Goal: Transaction & Acquisition: Purchase product/service

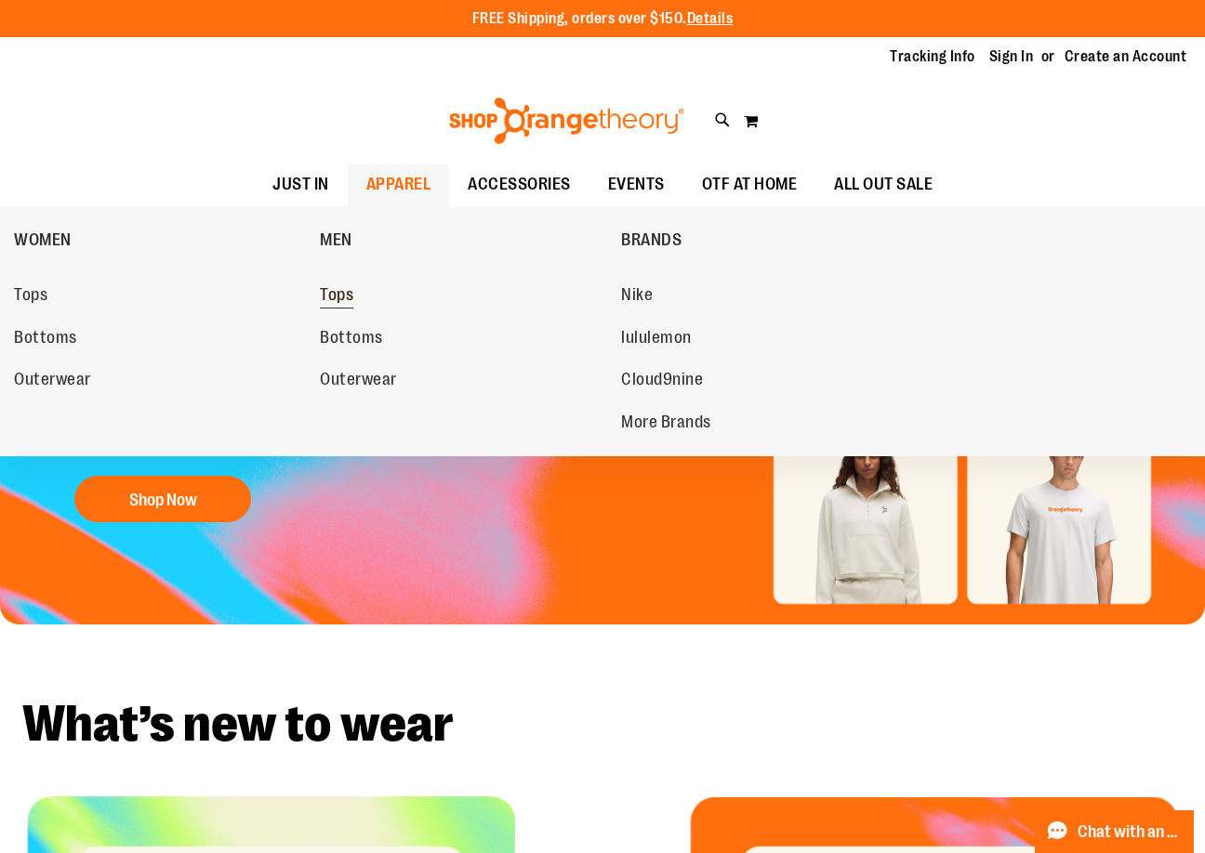
type input "**********"
click at [364, 284] on link "Tops" at bounding box center [461, 295] width 283 height 33
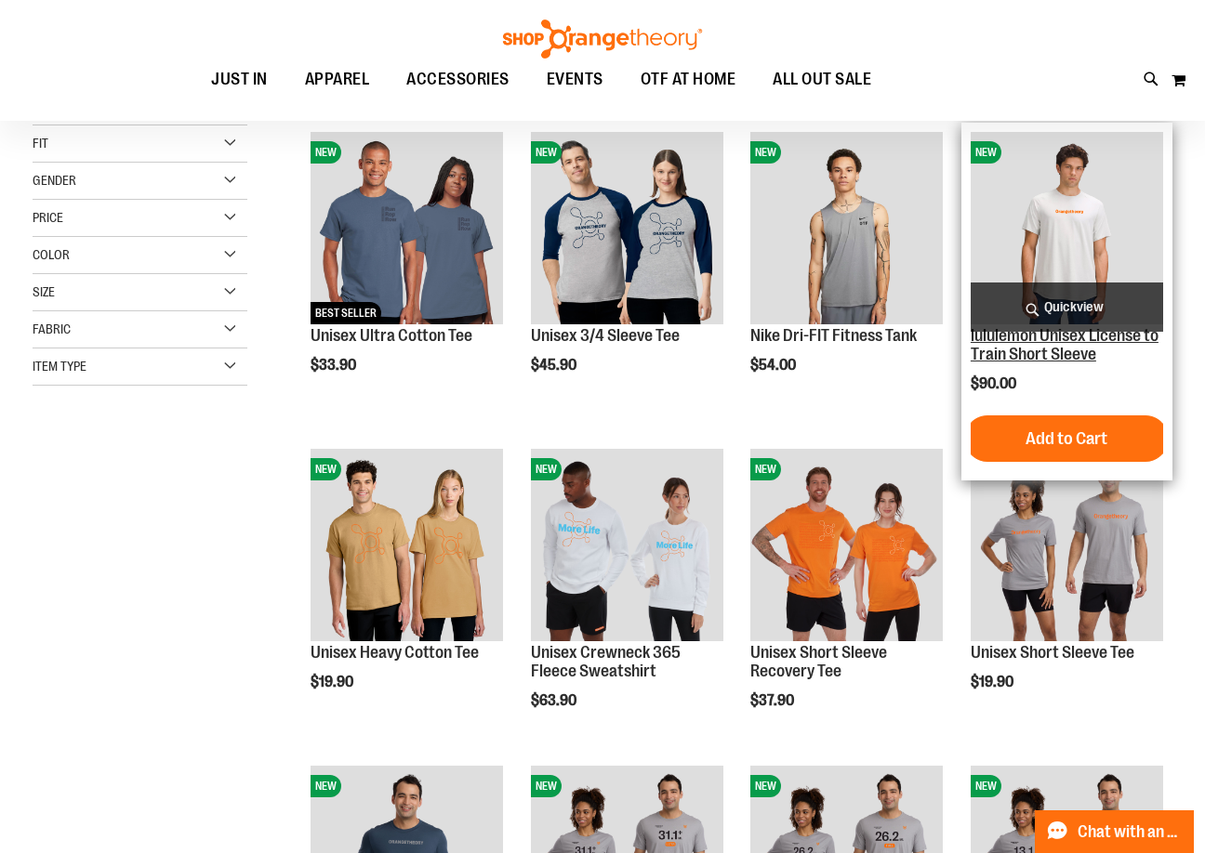
scroll to position [278, 0]
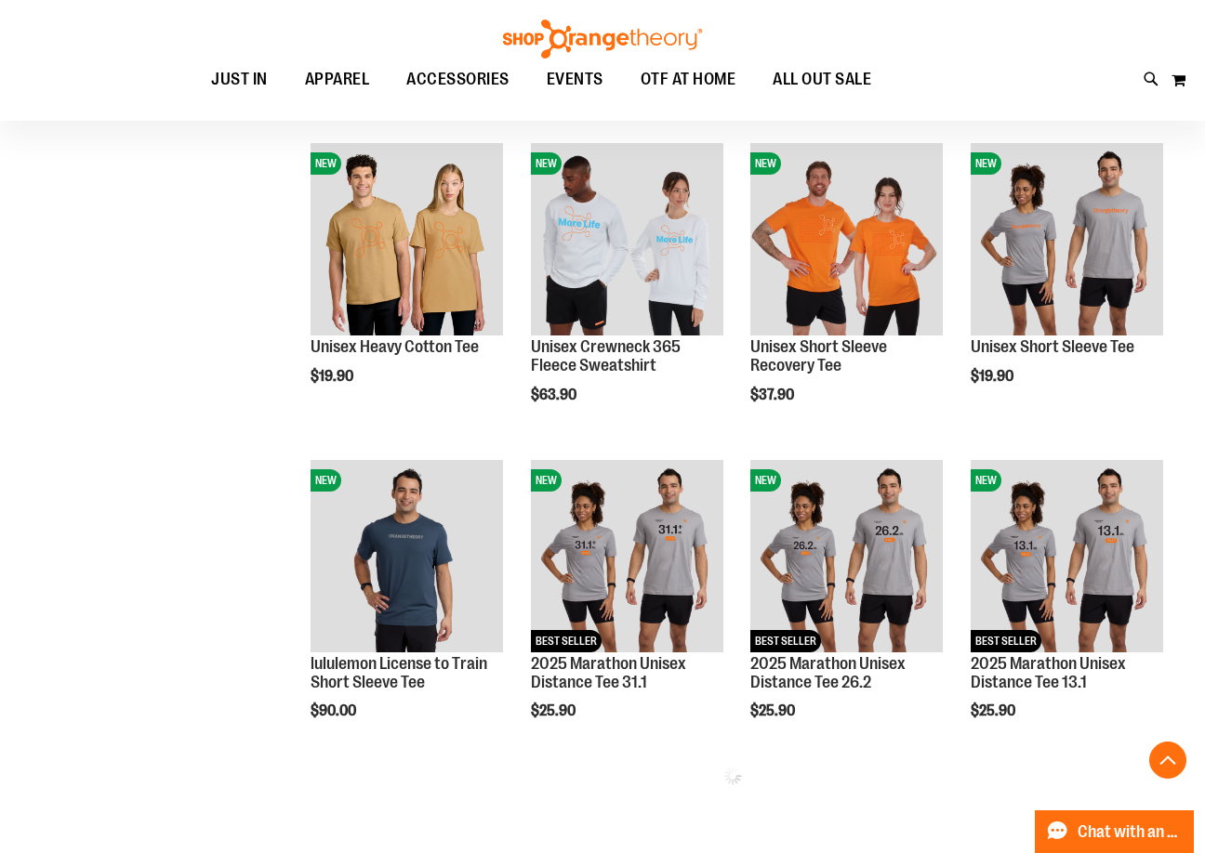
scroll to position [557, 0]
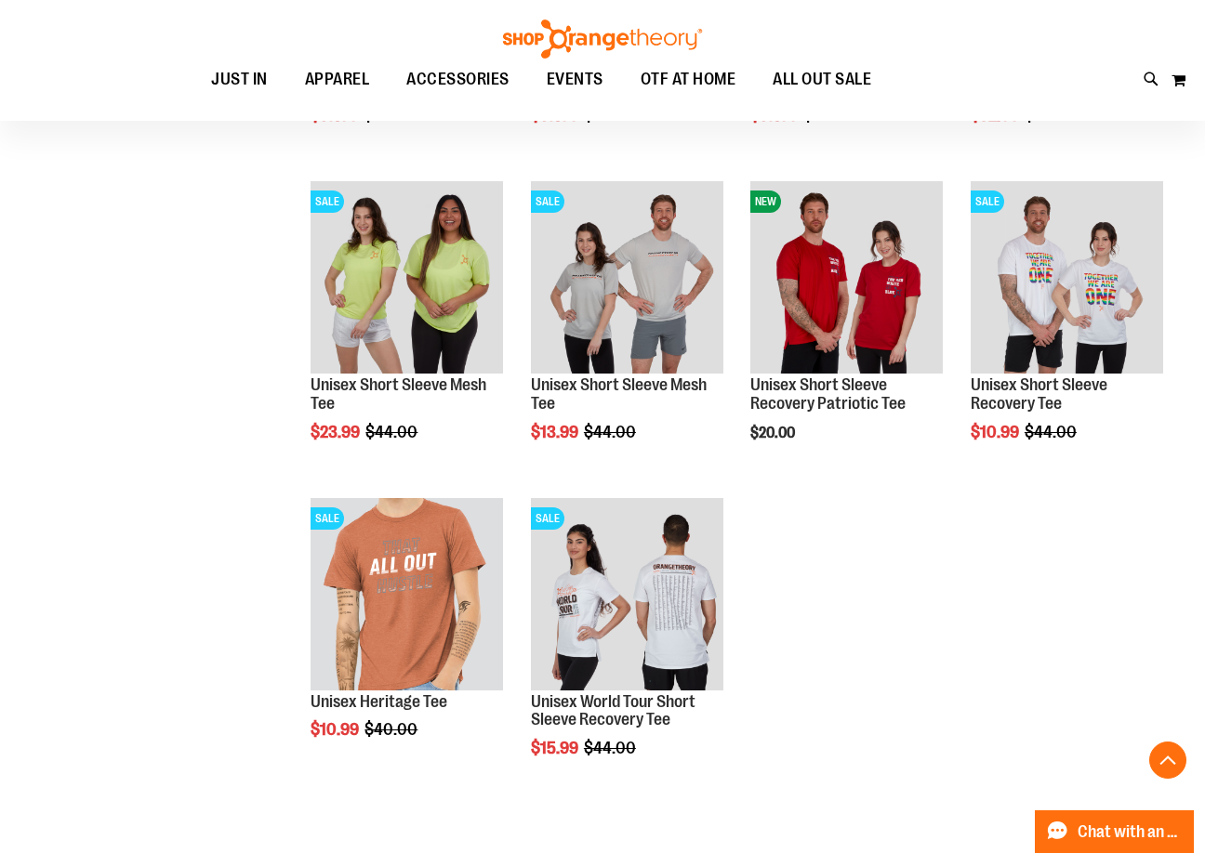
scroll to position [2416, 0]
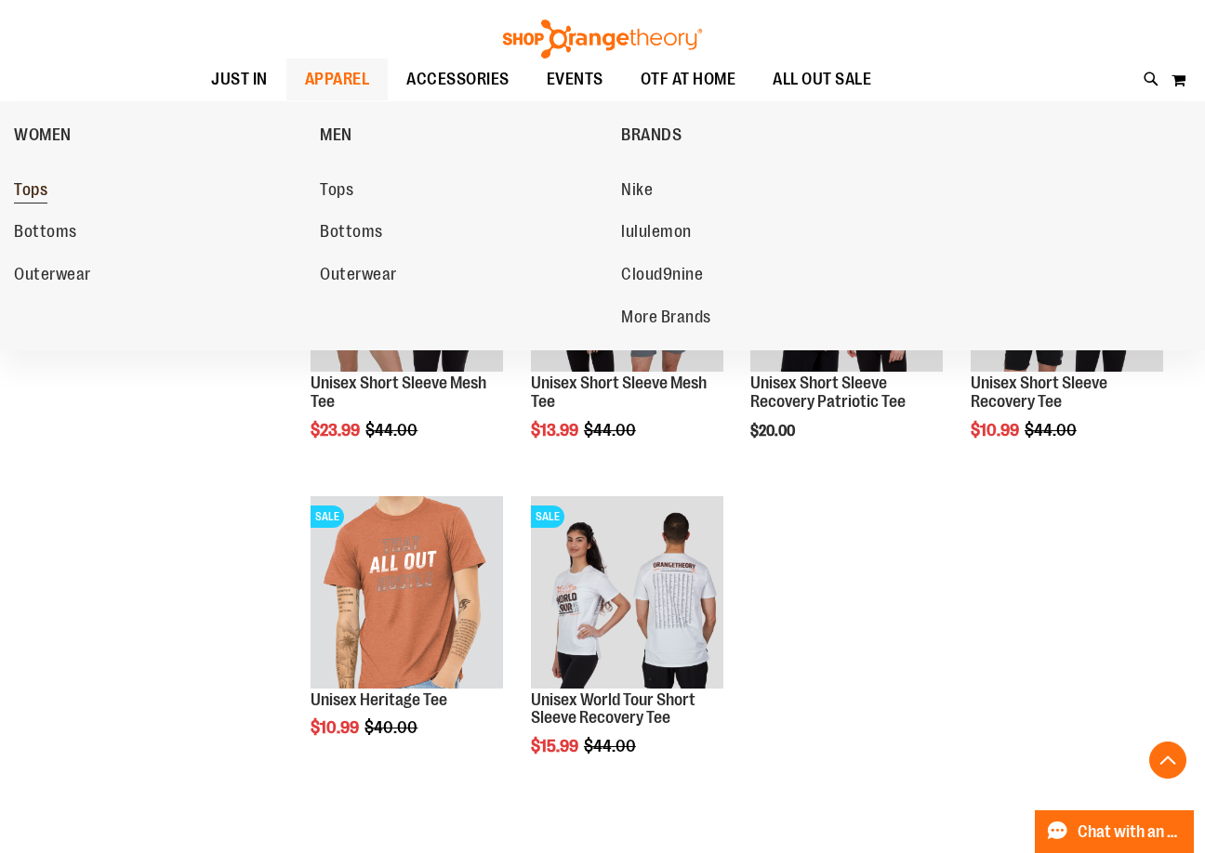
type input "**********"
click at [46, 199] on span "Tops" at bounding box center [30, 191] width 33 height 23
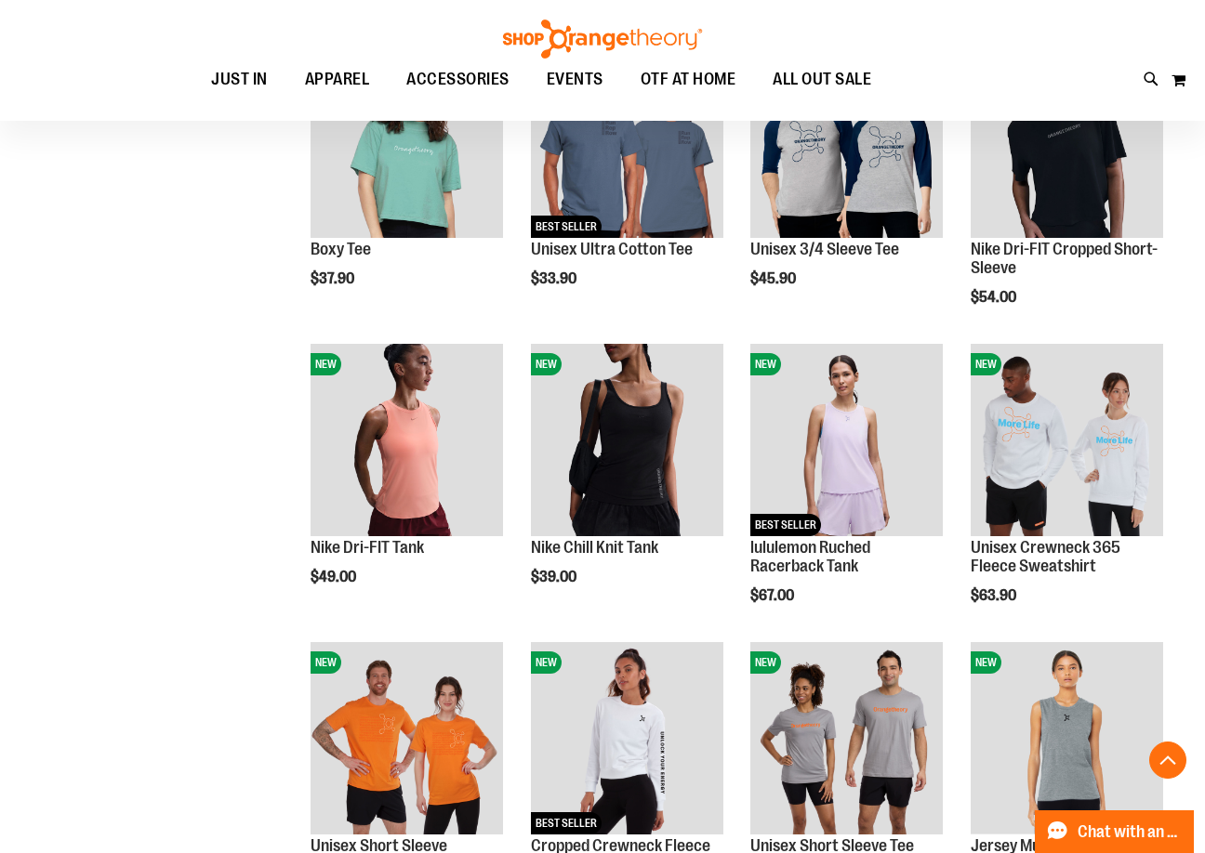
scroll to position [650, 0]
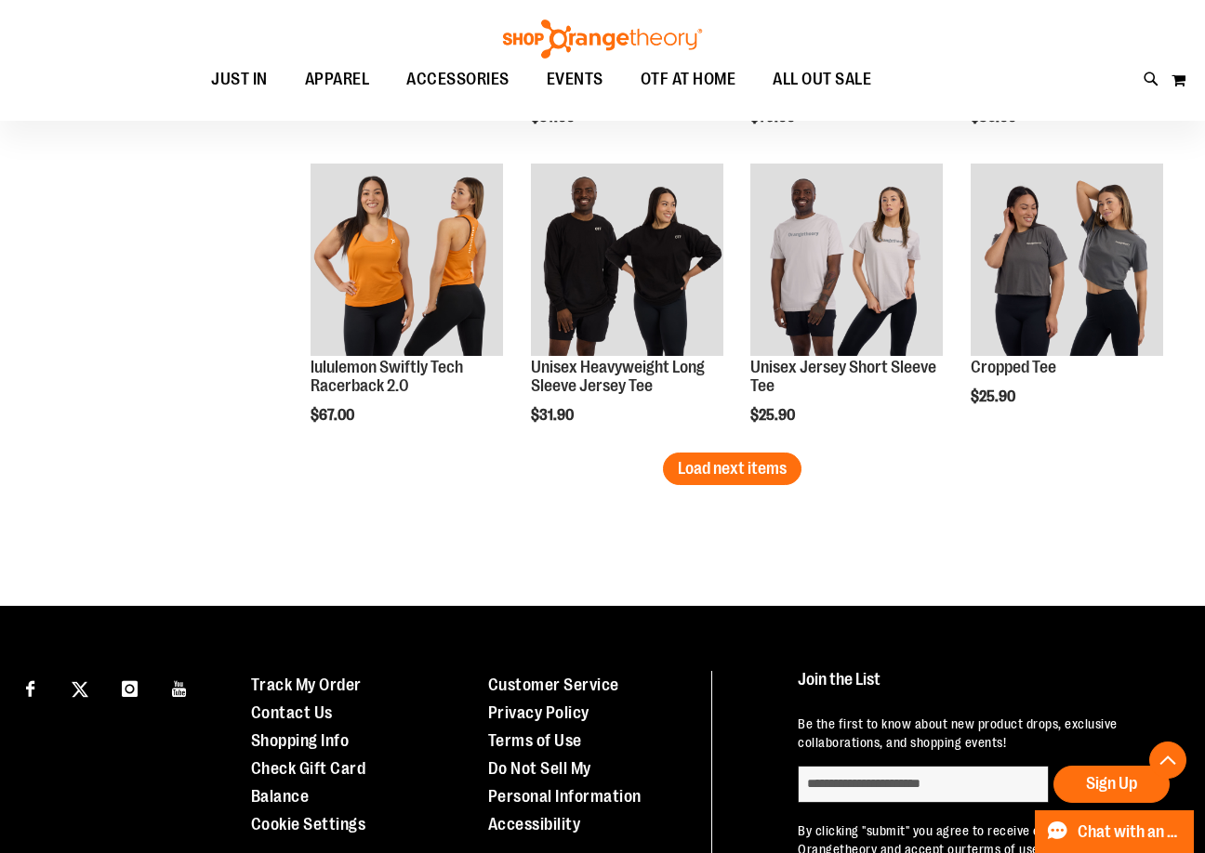
scroll to position [2602, 0]
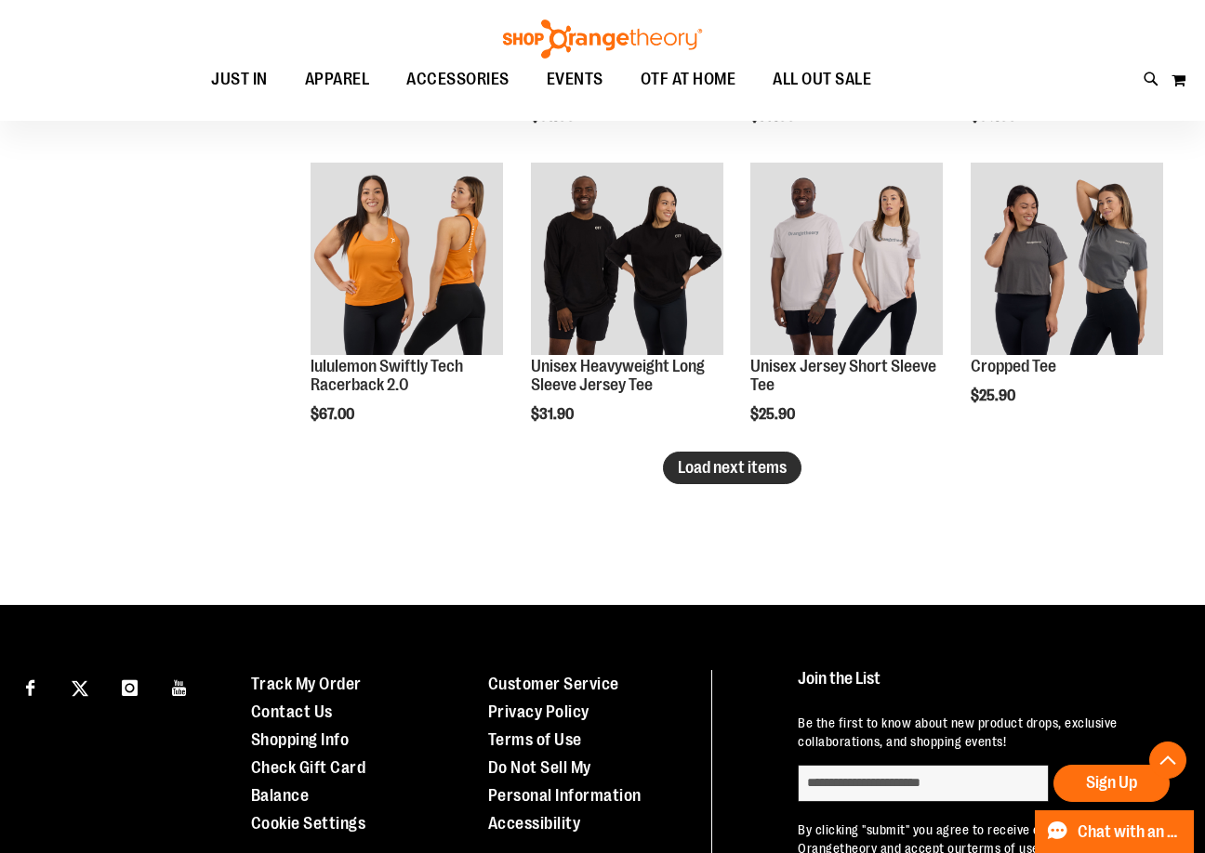
type input "**********"
click at [749, 459] on span "Load next items" at bounding box center [732, 467] width 109 height 19
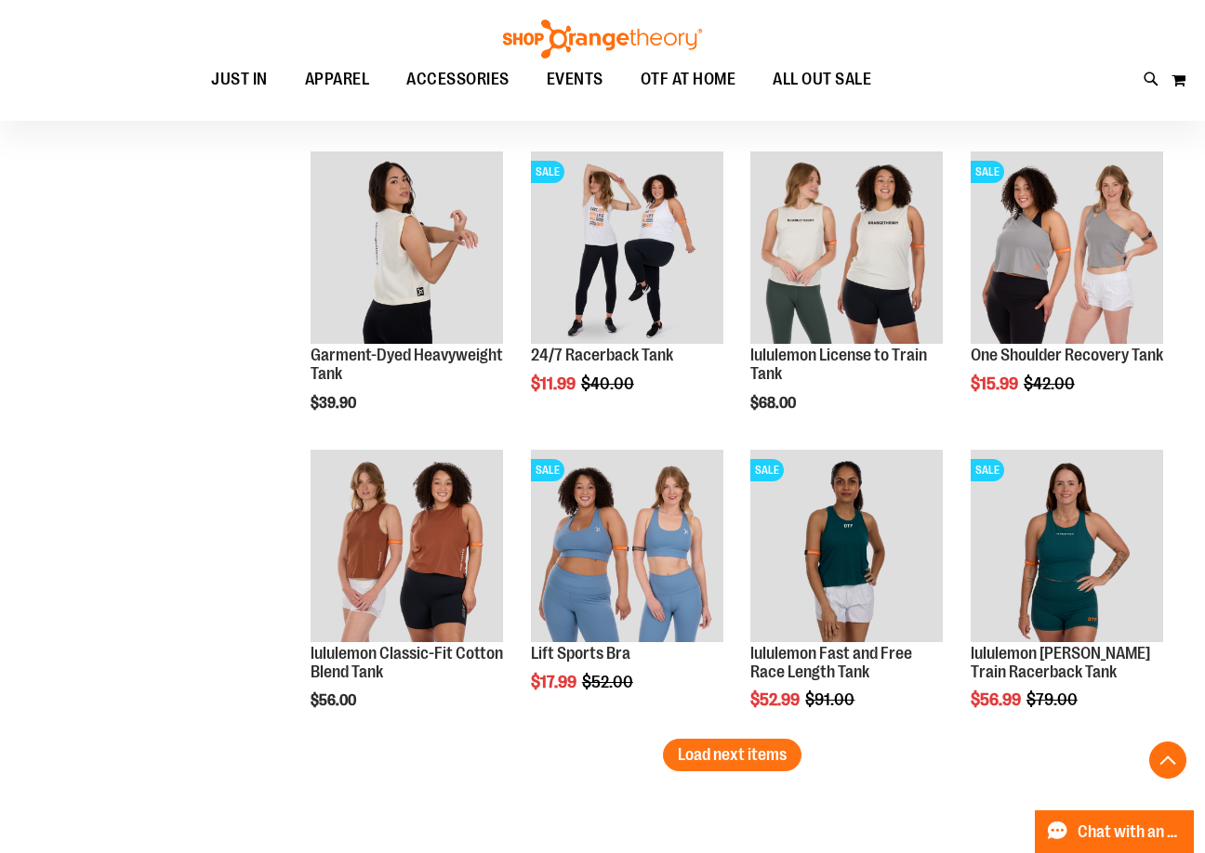
scroll to position [3252, 0]
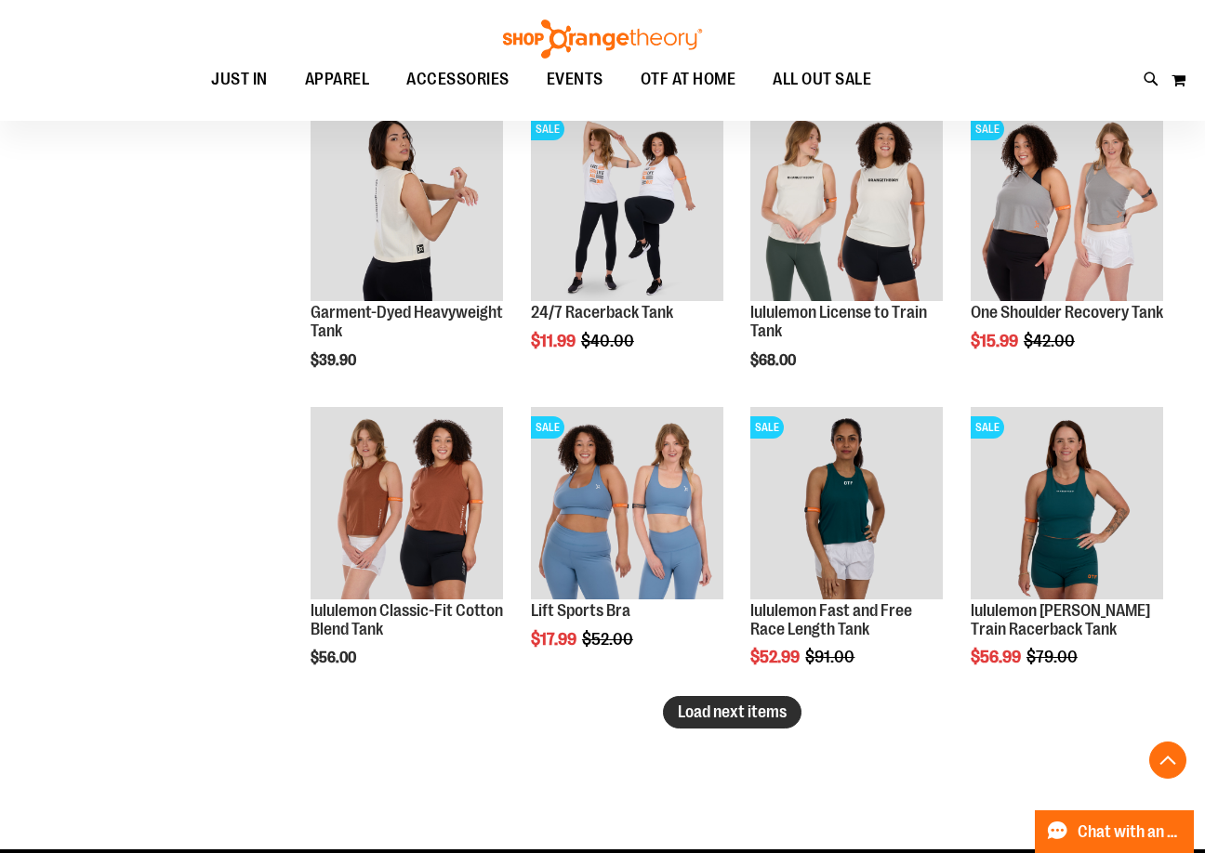
click at [774, 711] on span "Load next items" at bounding box center [732, 712] width 109 height 19
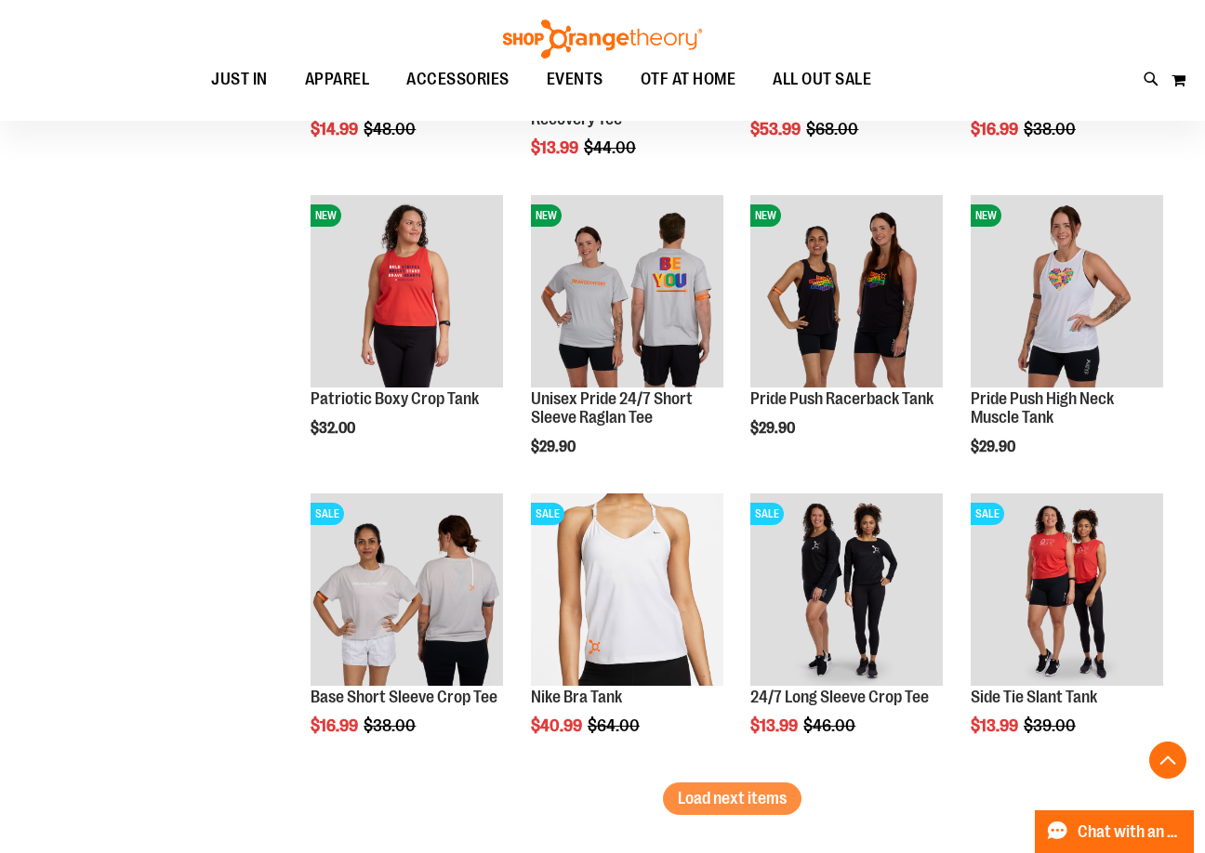
scroll to position [4089, 0]
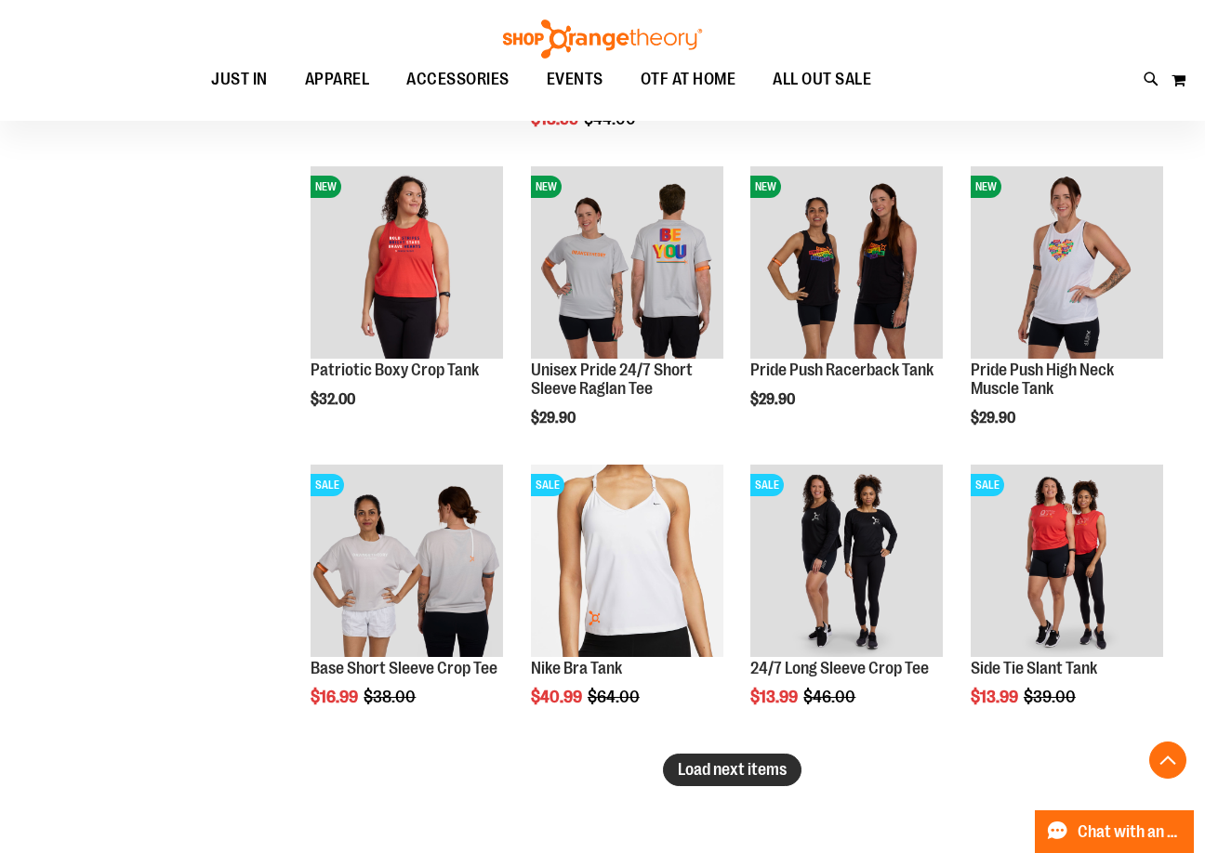
click at [730, 771] on span "Load next items" at bounding box center [732, 769] width 109 height 19
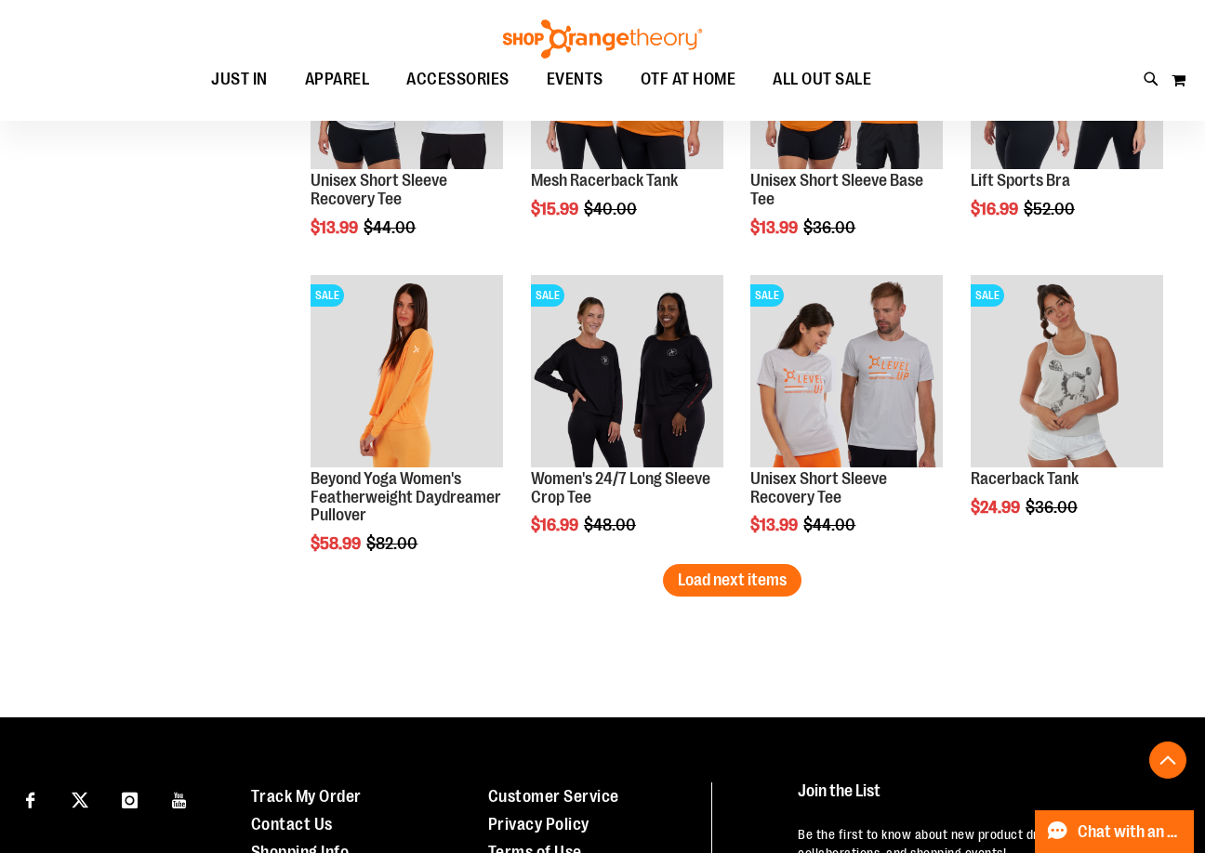
scroll to position [5390, 0]
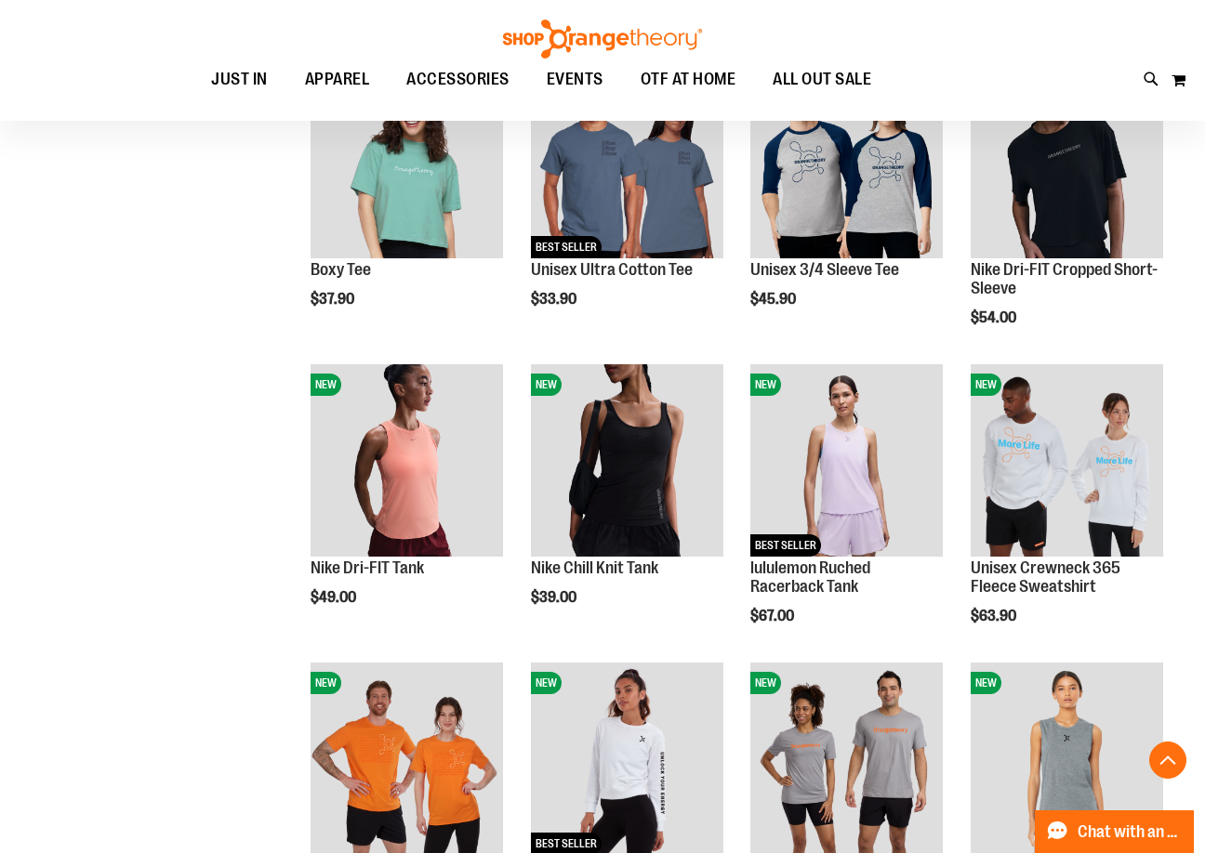
scroll to position [278, 0]
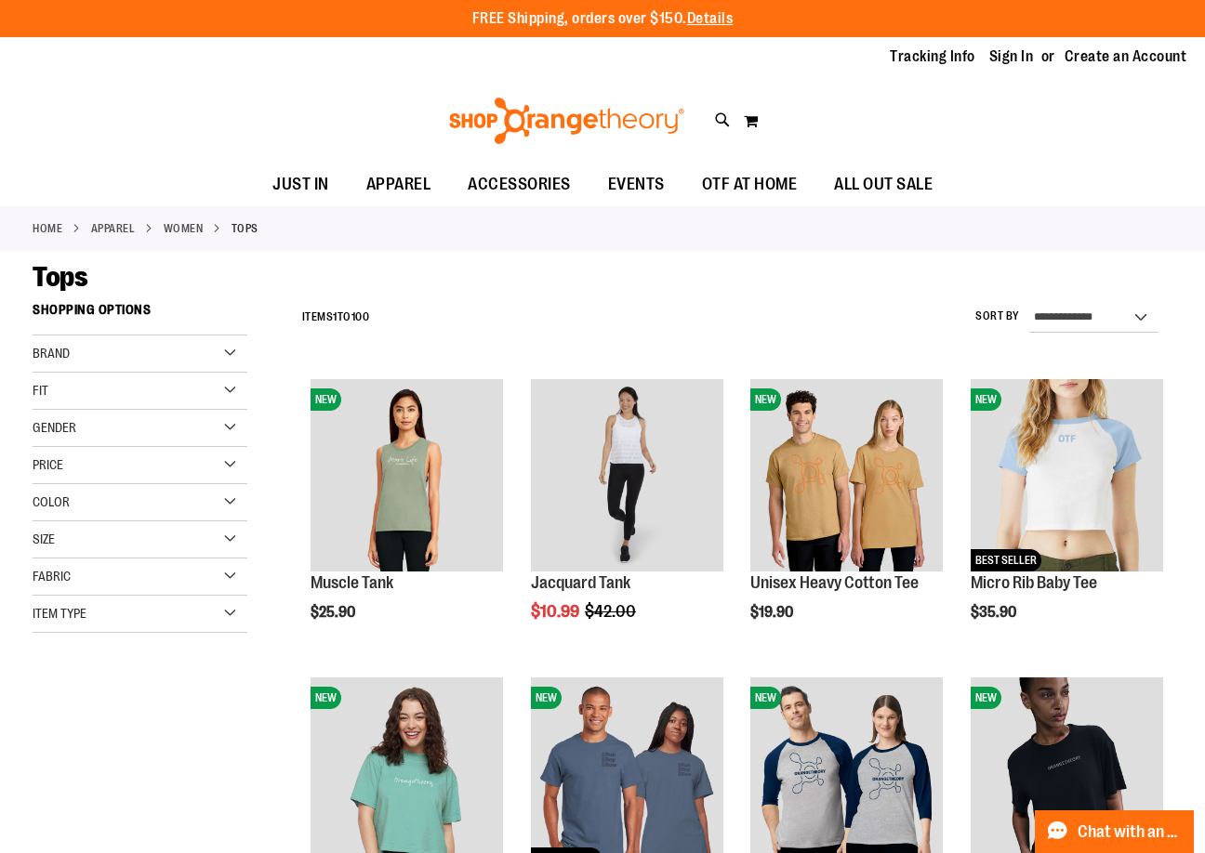
click at [161, 387] on div "Fit" at bounding box center [140, 391] width 215 height 37
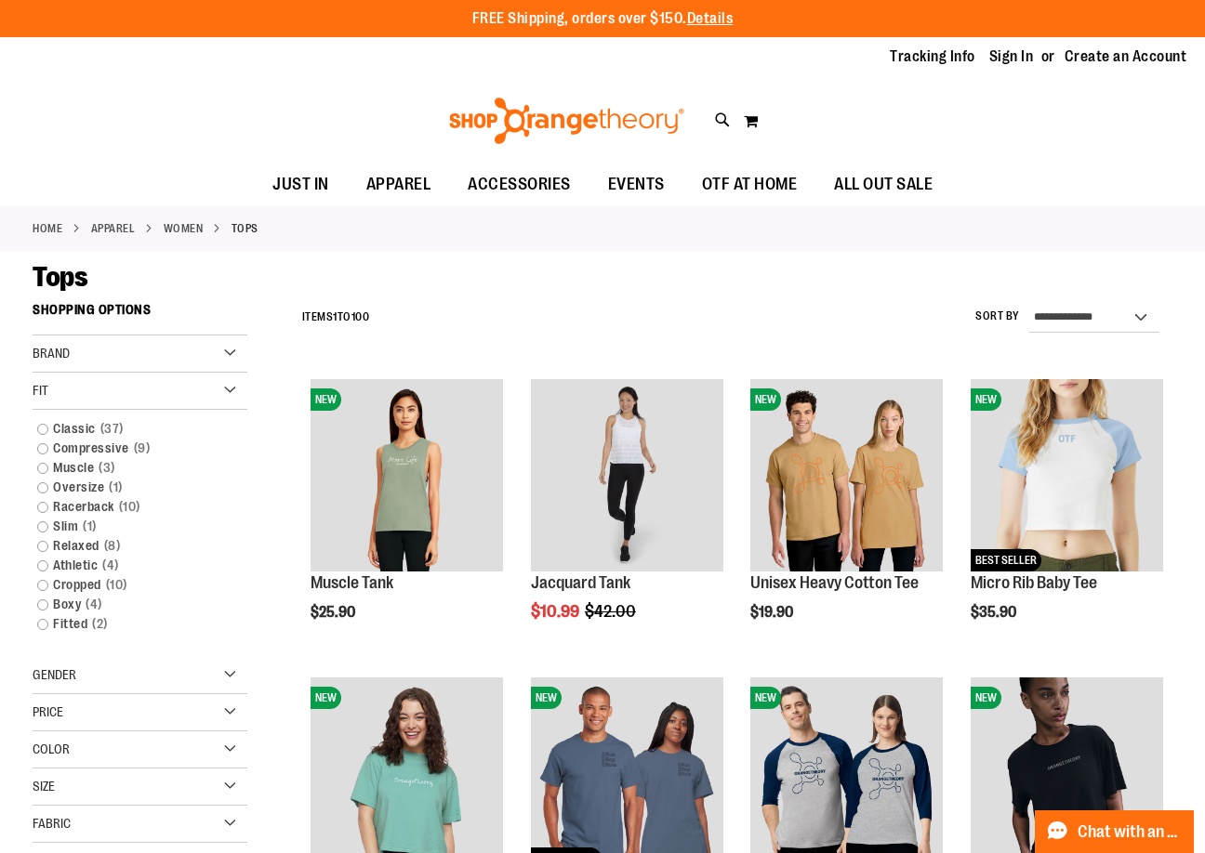
click at [161, 387] on div "Fit" at bounding box center [140, 391] width 215 height 37
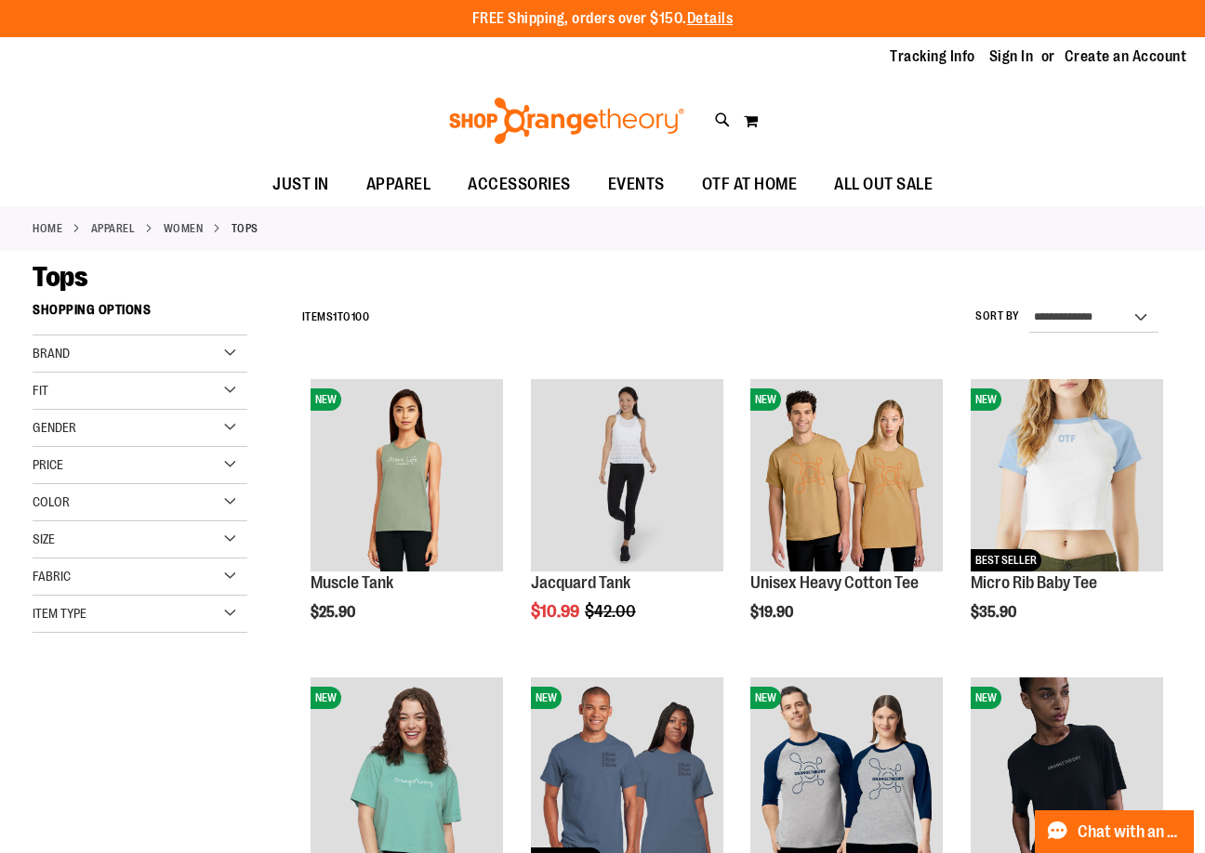
click at [146, 350] on div "Brand" at bounding box center [140, 354] width 215 height 37
click at [128, 403] on div "Fit" at bounding box center [140, 391] width 215 height 37
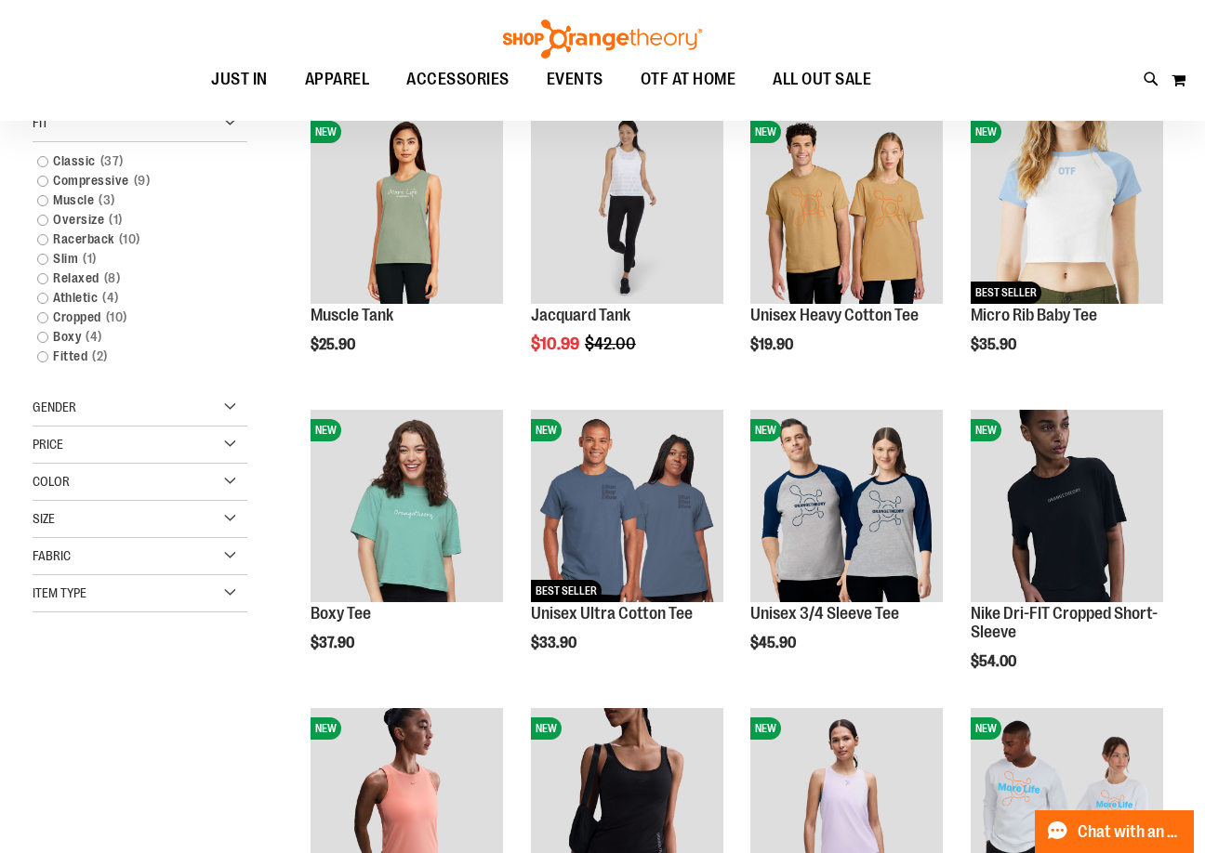
scroll to position [278, 0]
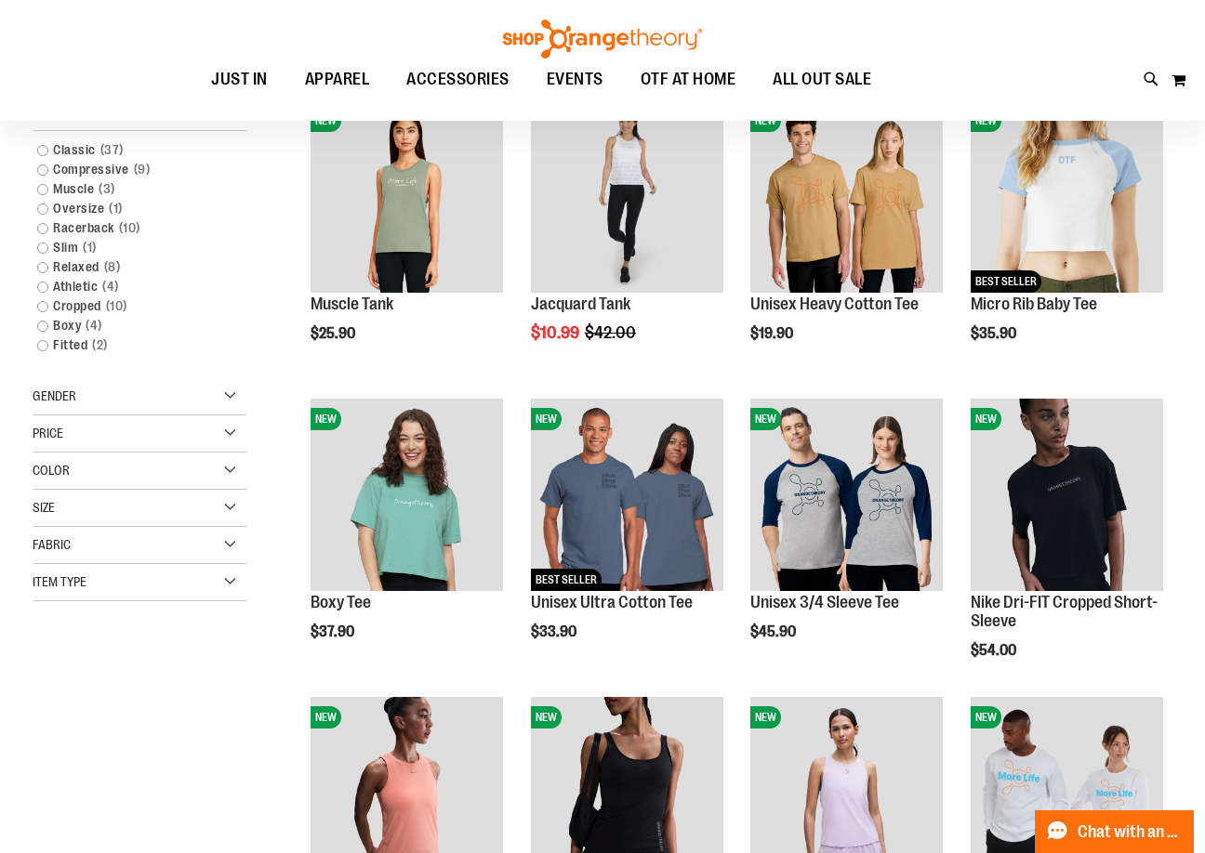
click at [181, 411] on div "Gender" at bounding box center [140, 396] width 215 height 37
click at [157, 534] on div "Color" at bounding box center [140, 542] width 215 height 37
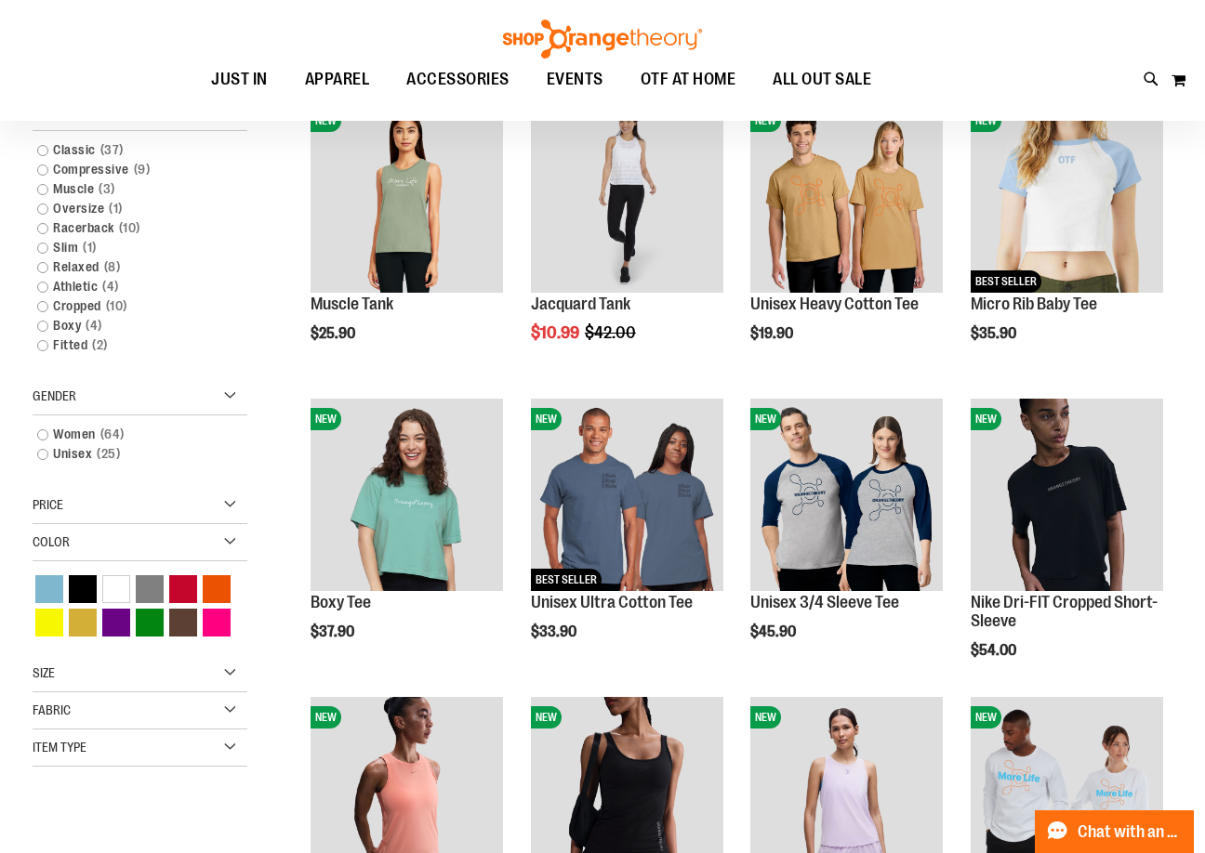
click at [170, 500] on div "Price" at bounding box center [140, 505] width 215 height 37
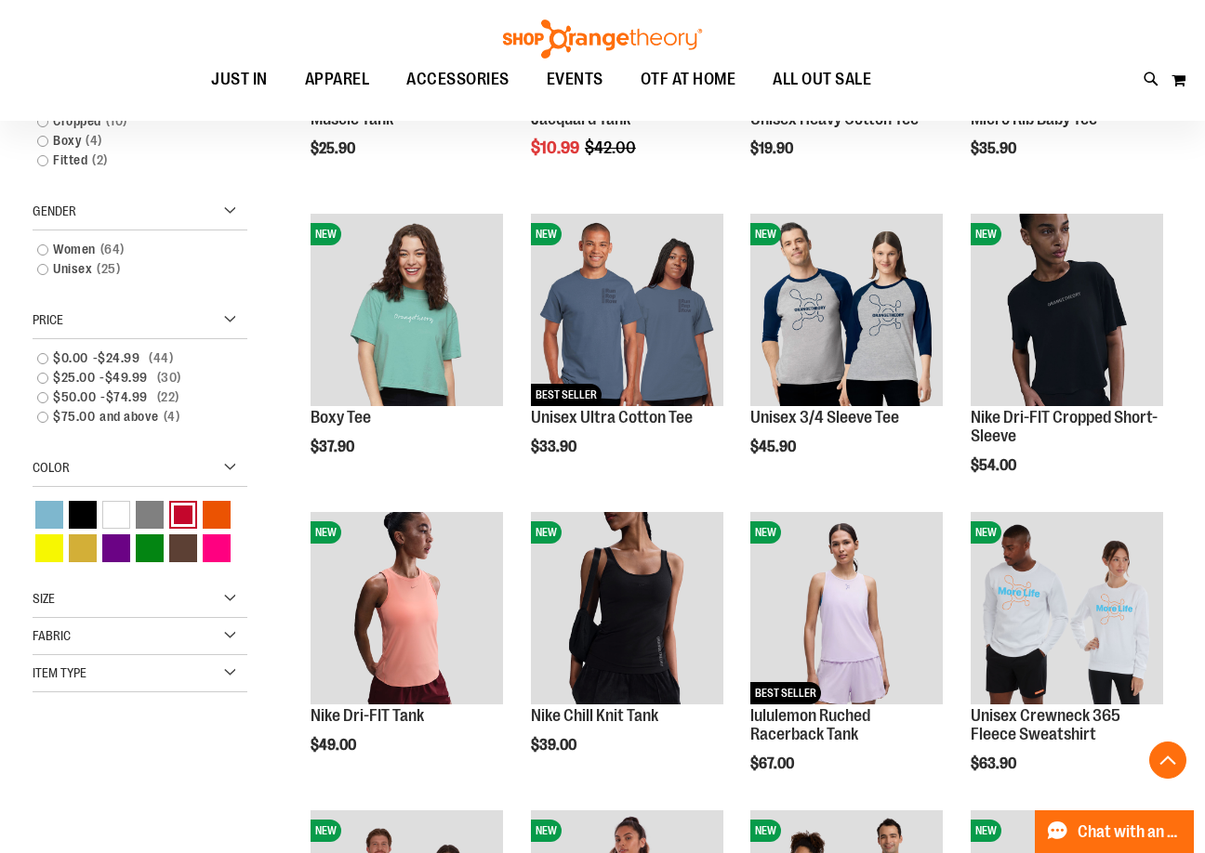
scroll to position [464, 0]
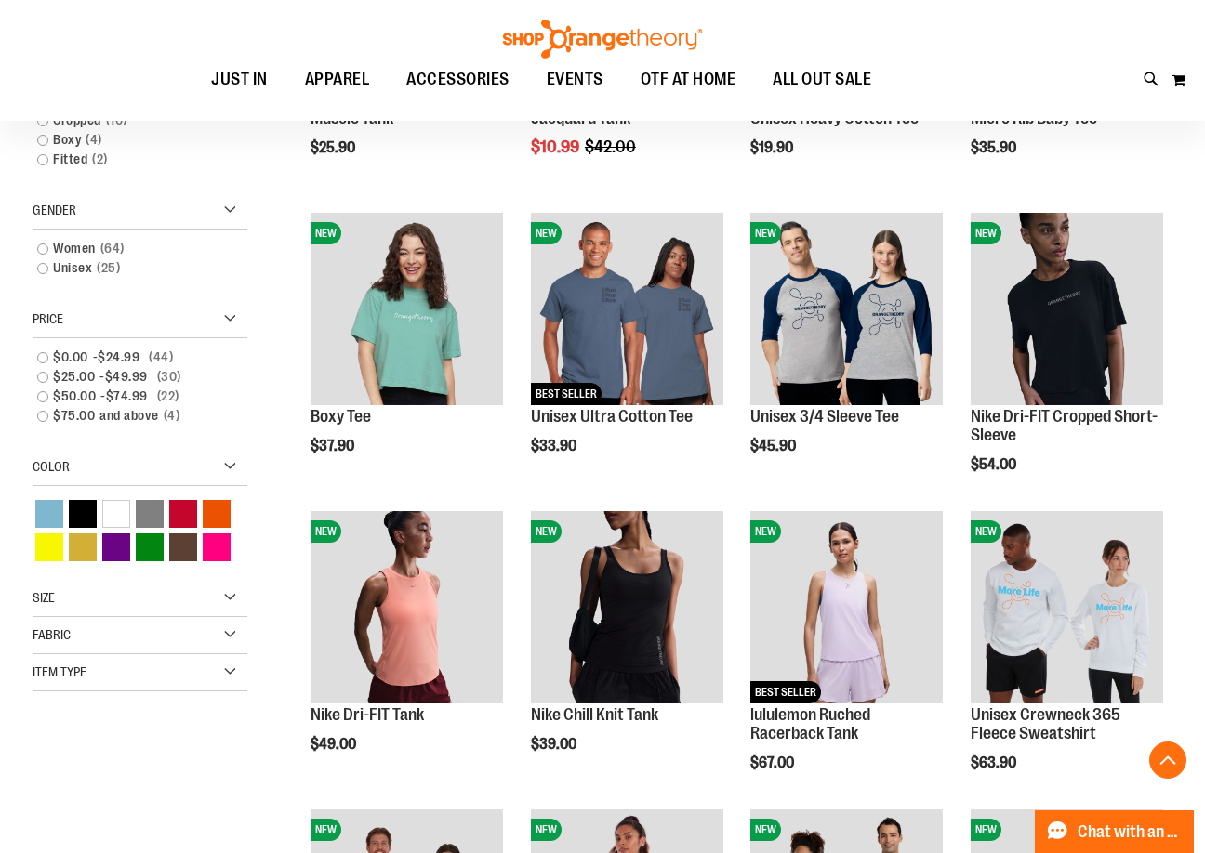
click at [144, 585] on div "Size" at bounding box center [140, 598] width 215 height 37
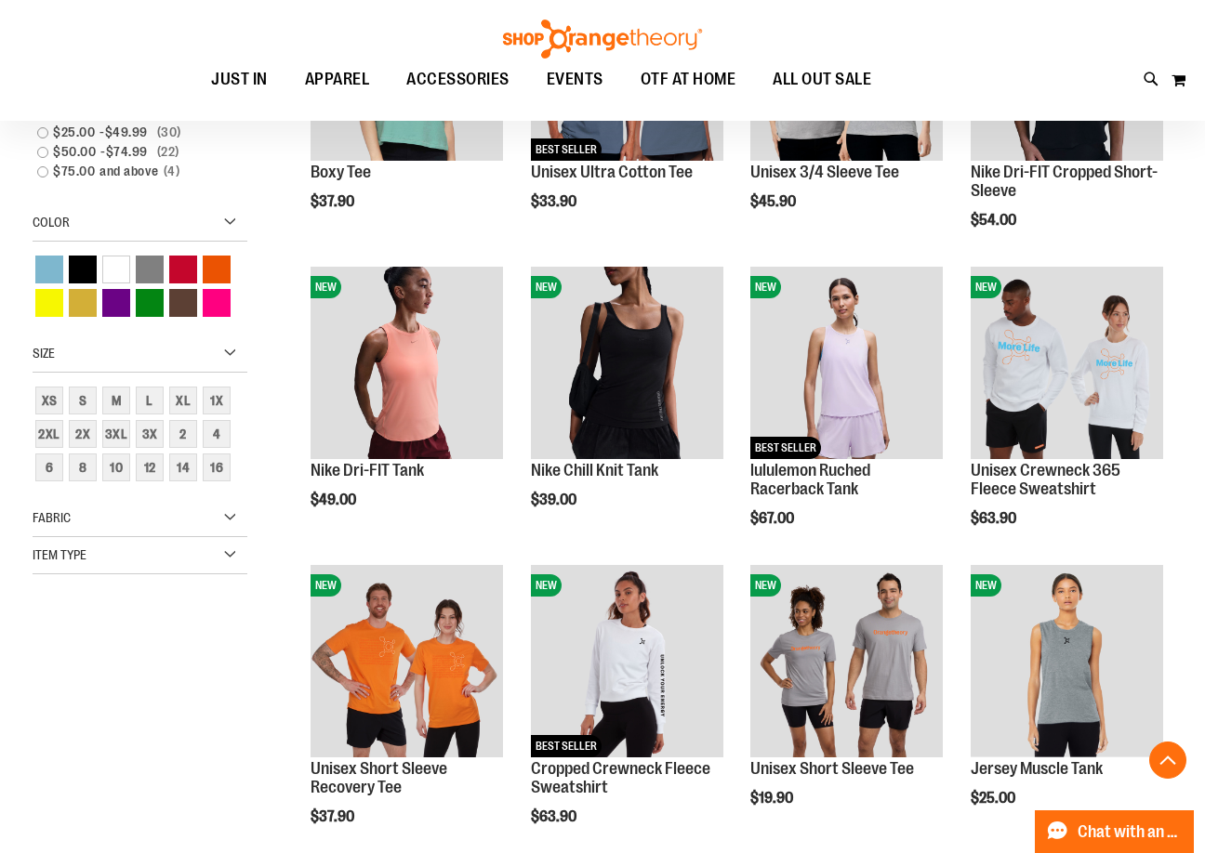
scroll to position [743, 0]
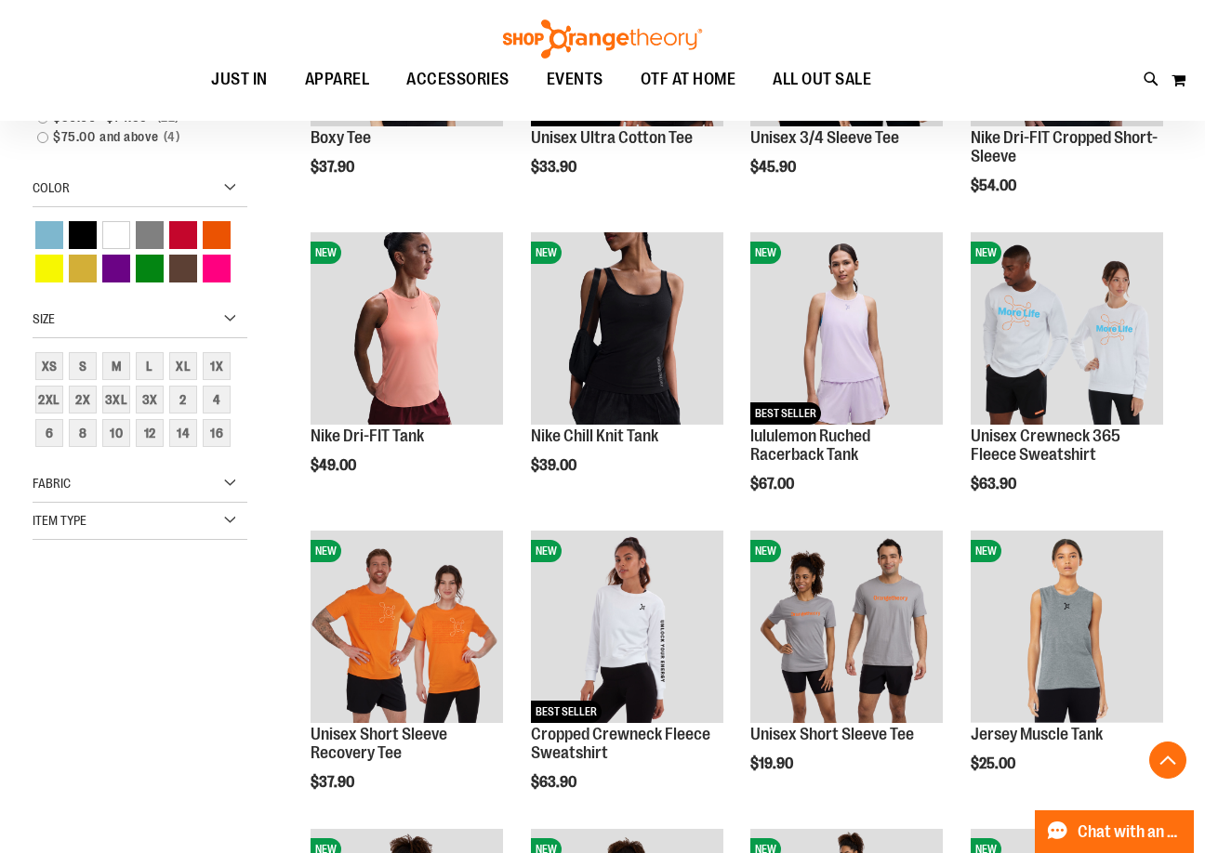
click at [179, 517] on div "Item Type" at bounding box center [140, 521] width 215 height 37
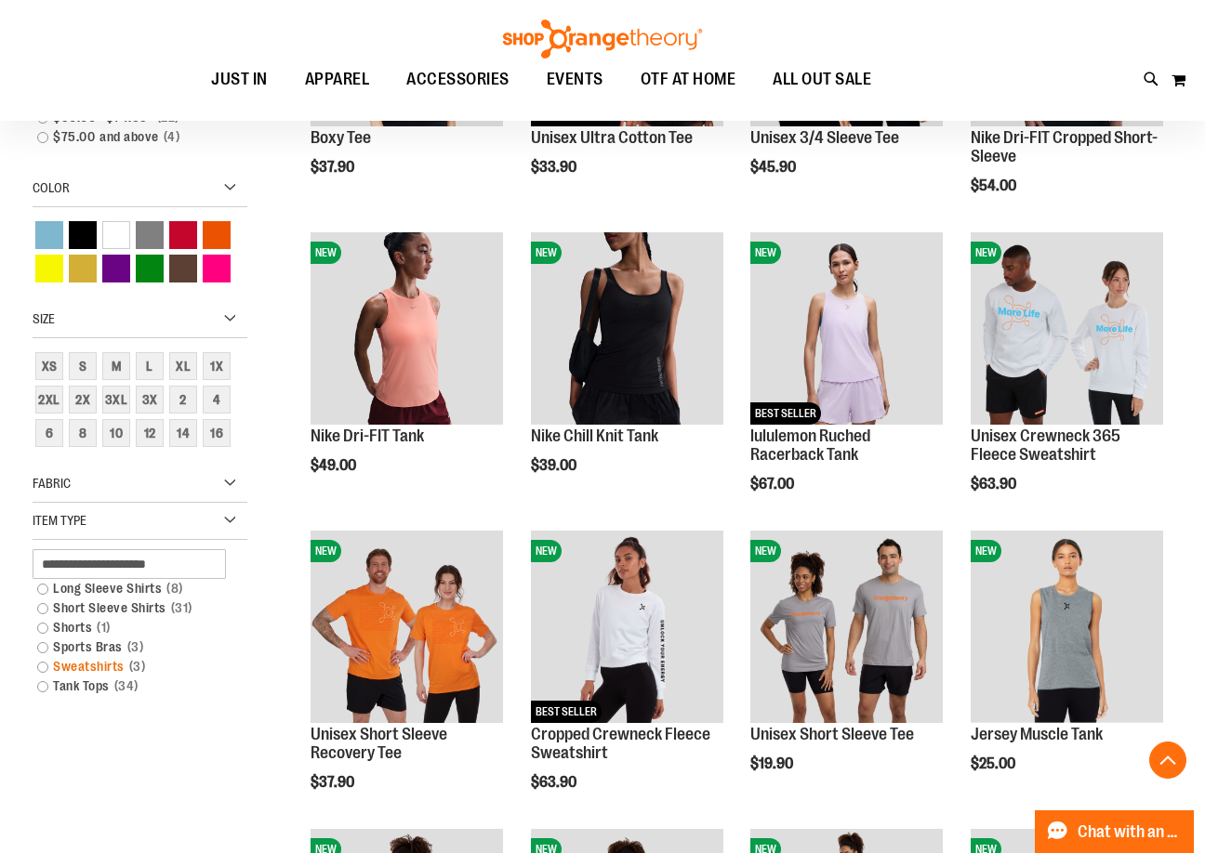
click at [102, 659] on link "Sweatshirts 3 items" at bounding box center [131, 667] width 206 height 20
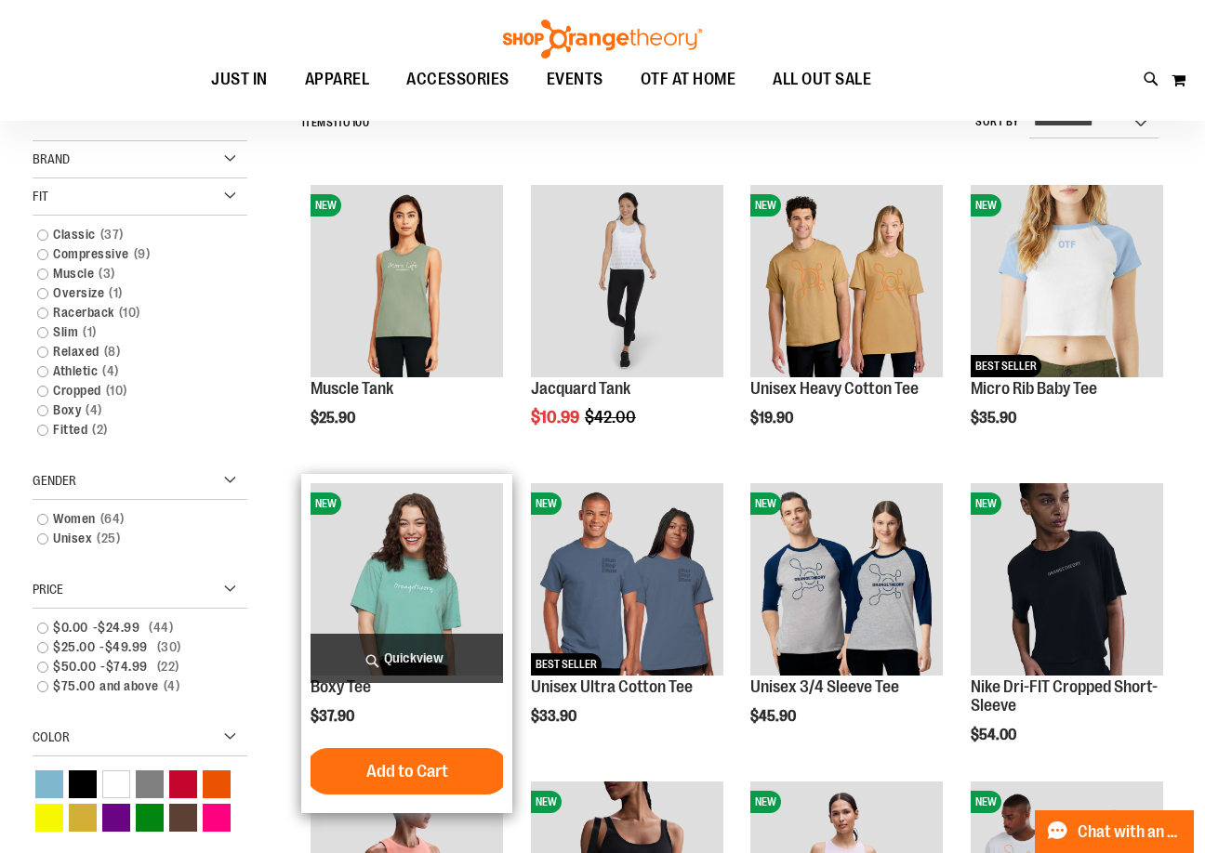
scroll to position [173, 0]
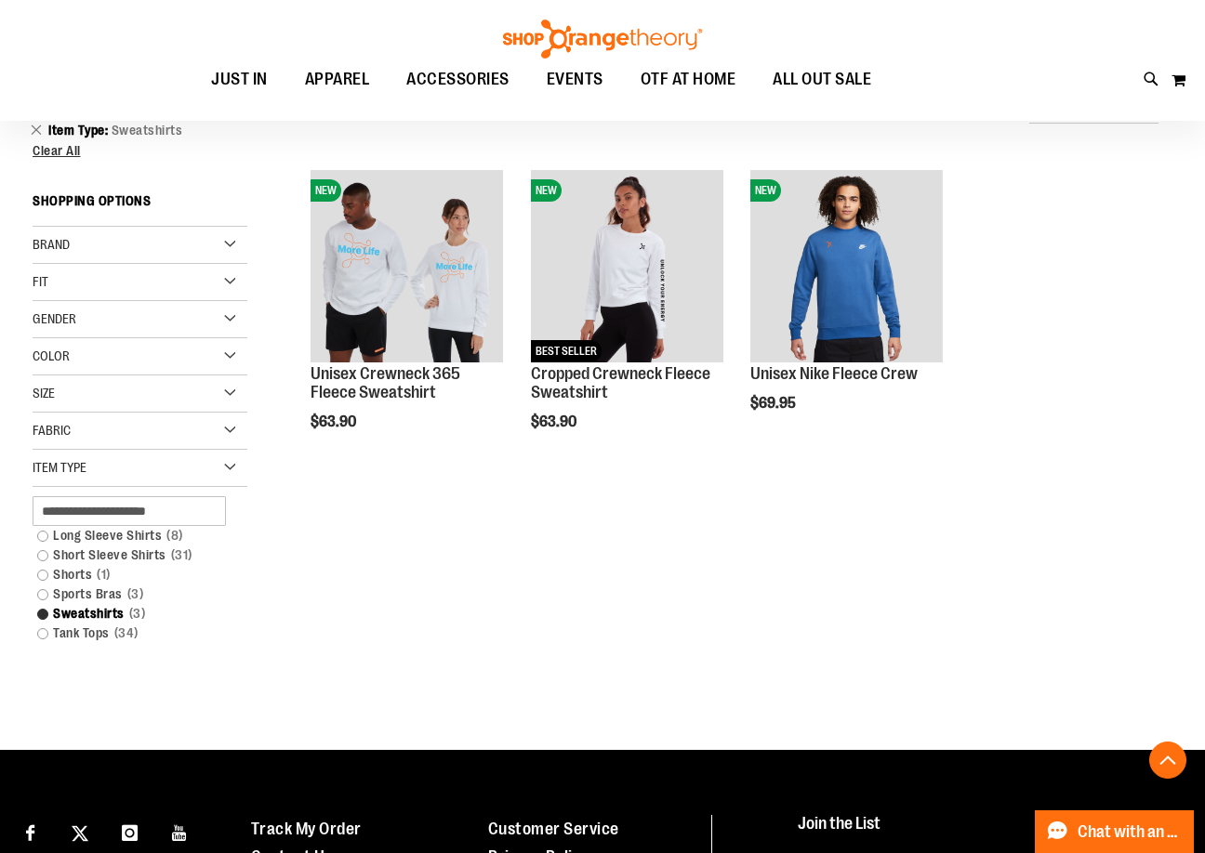
scroll to position [24, 0]
